Goal: Check status: Check status

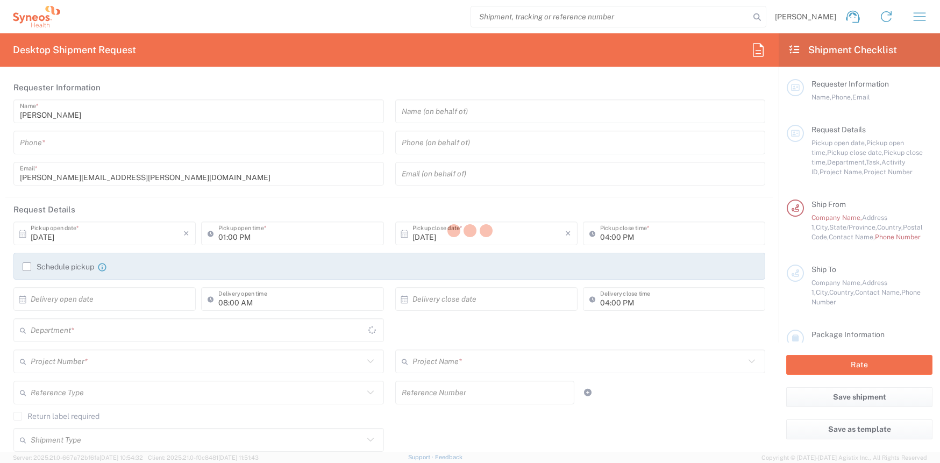
type input "6161"
type input "[US_STATE]"
type input "[GEOGRAPHIC_DATA]"
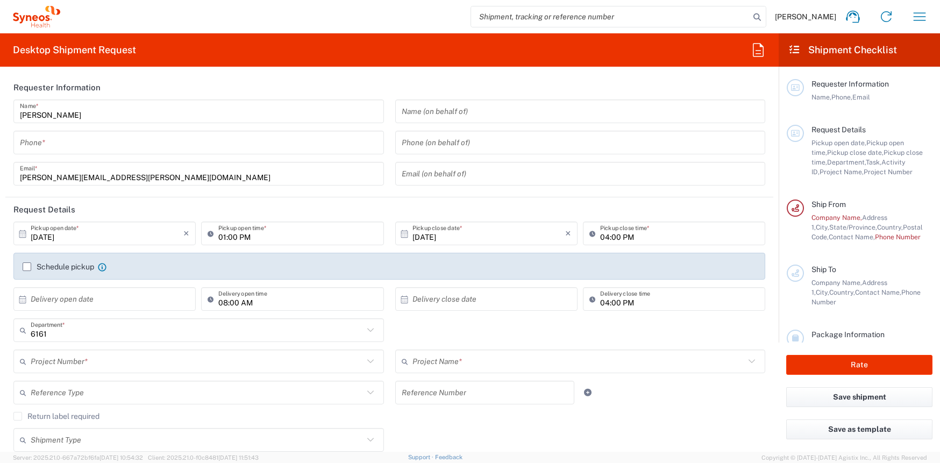
type input "Syneos Health Medical Communic"
click at [919, 15] on icon "button" at bounding box center [919, 16] width 17 height 17
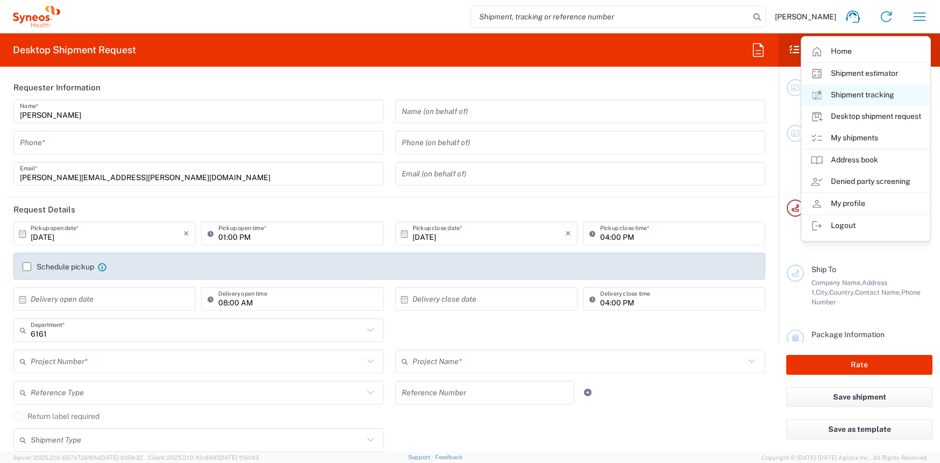
click at [857, 95] on link "Shipment tracking" at bounding box center [865, 94] width 128 height 21
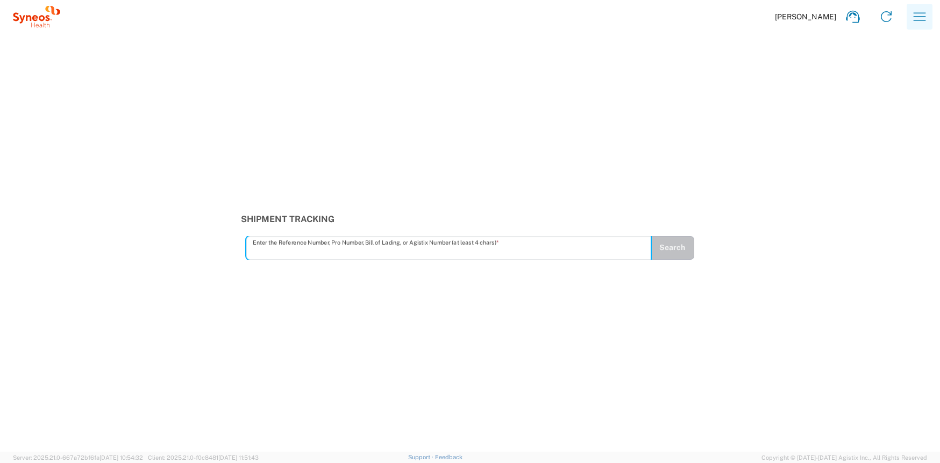
click at [912, 20] on icon "button" at bounding box center [919, 16] width 17 height 17
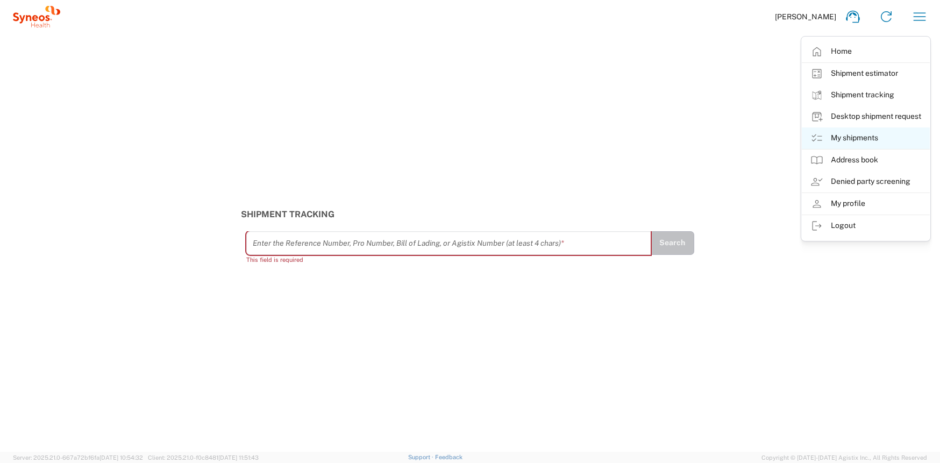
click at [867, 134] on link "My shipments" at bounding box center [865, 137] width 128 height 21
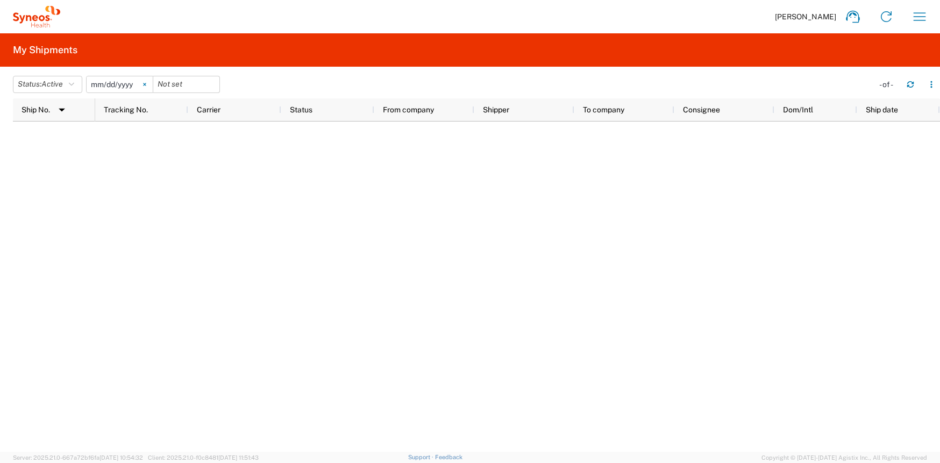
click at [144, 83] on svg-icon at bounding box center [145, 84] width 16 height 16
click at [74, 85] on icon "button" at bounding box center [71, 85] width 5 height 8
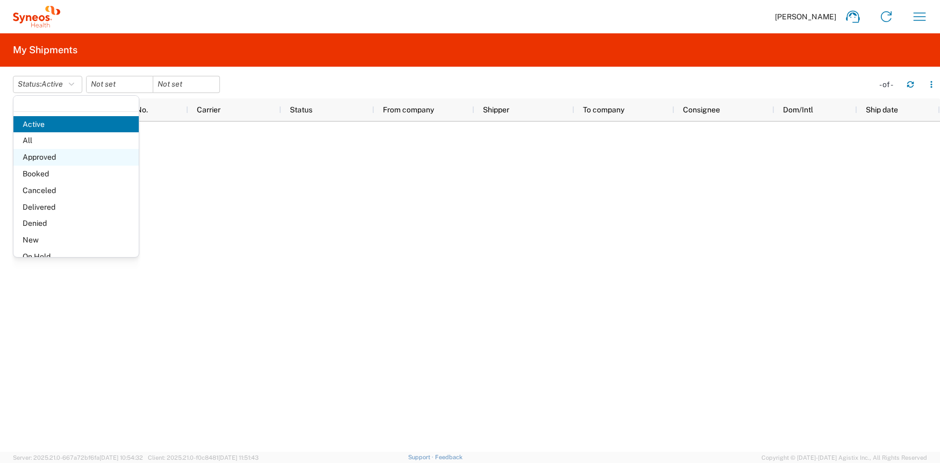
click at [59, 150] on span "Approved" at bounding box center [75, 157] width 125 height 17
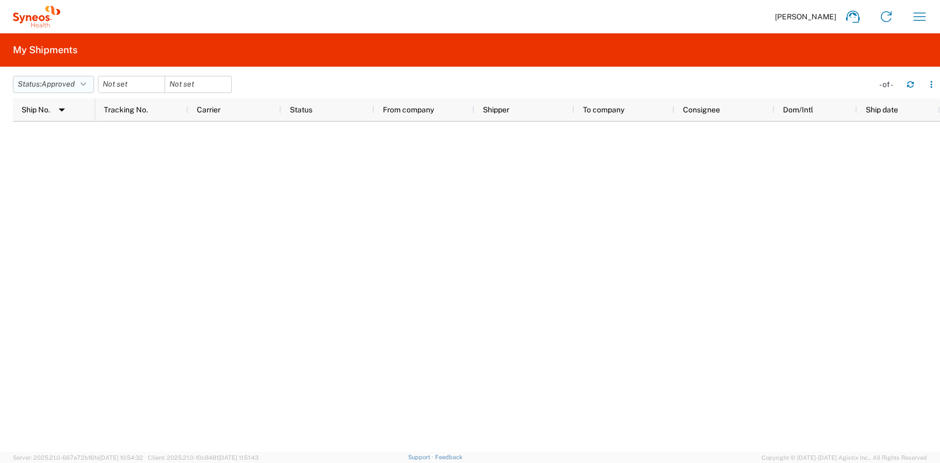
click at [85, 84] on icon "button" at bounding box center [83, 85] width 5 height 8
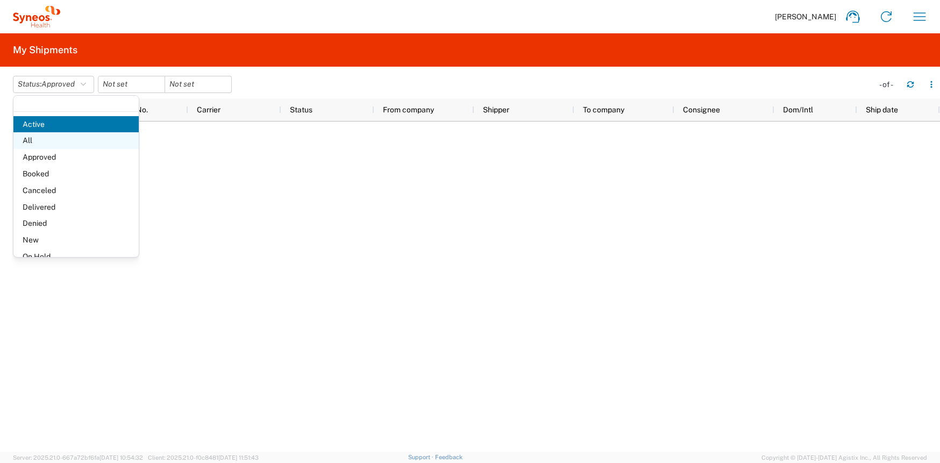
click at [58, 142] on span "All" at bounding box center [75, 140] width 125 height 17
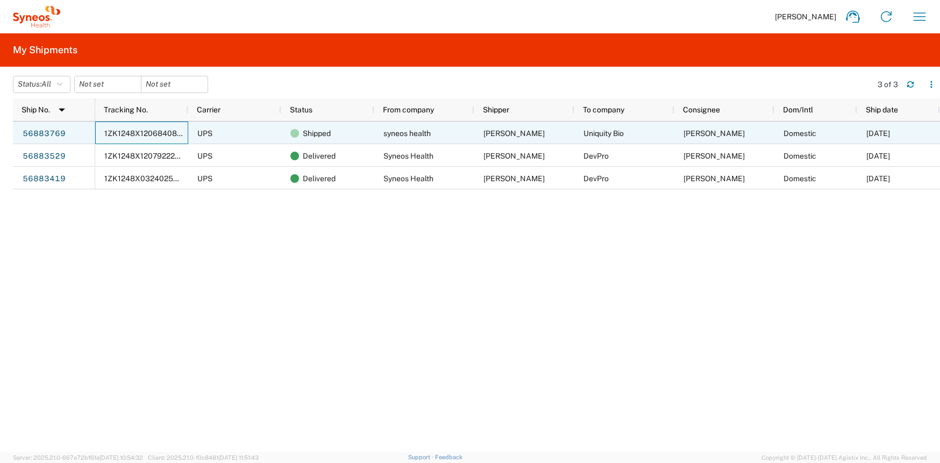
click at [144, 134] on span "1ZK1248X1206840845" at bounding box center [145, 133] width 82 height 9
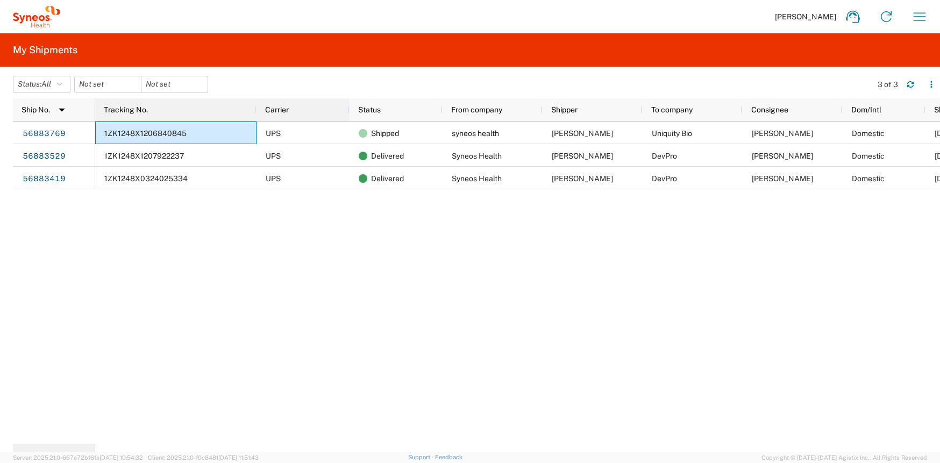
drag, startPoint x: 188, startPoint y: 112, endPoint x: 256, endPoint y: 102, distance: 68.9
click at [256, 102] on div at bounding box center [256, 109] width 4 height 23
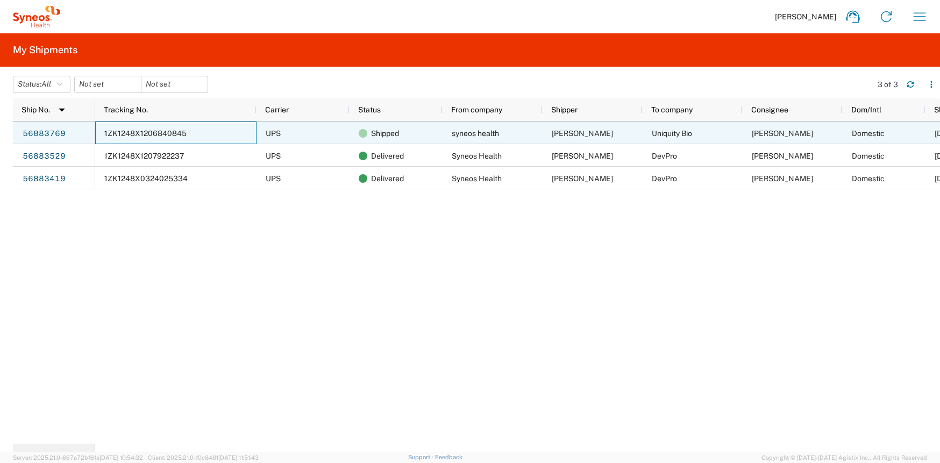
drag, startPoint x: 191, startPoint y: 133, endPoint x: 112, endPoint y: 133, distance: 79.0
click at [112, 133] on div "1ZK1248X1206840845" at bounding box center [175, 132] width 161 height 23
click at [45, 135] on link "56883769" at bounding box center [44, 133] width 44 height 17
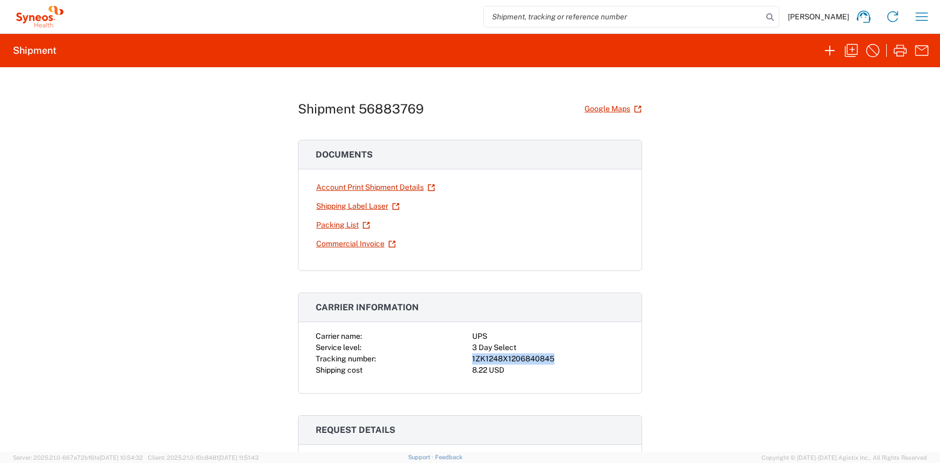
drag, startPoint x: 555, startPoint y: 357, endPoint x: 464, endPoint y: 363, distance: 91.0
click at [464, 363] on div "Carrier name: UPS Service level: 3 Day Select Tracking number: 1ZK1248X12068408…" at bounding box center [470, 353] width 309 height 45
copy div "1ZK1248X1206840845"
